Goal: Information Seeking & Learning: Learn about a topic

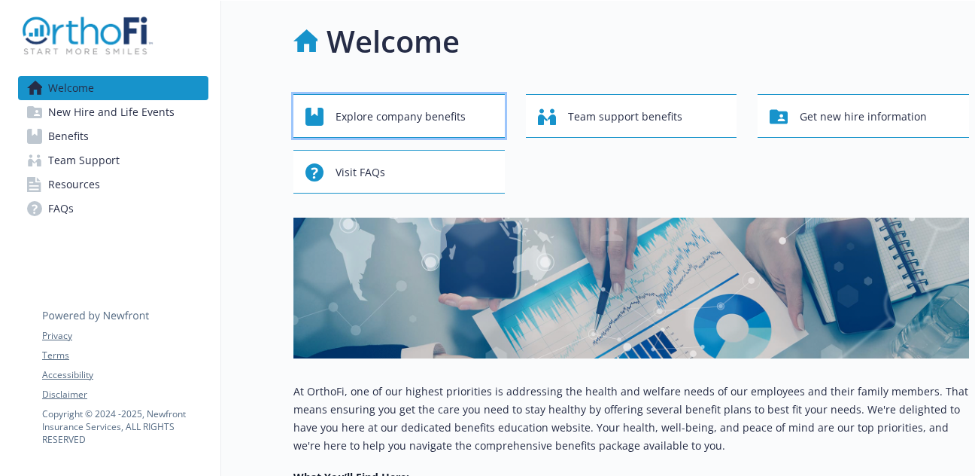
click at [450, 103] on span "Explore company benefits" at bounding box center [401, 116] width 130 height 29
